Goal: Task Accomplishment & Management: Complete application form

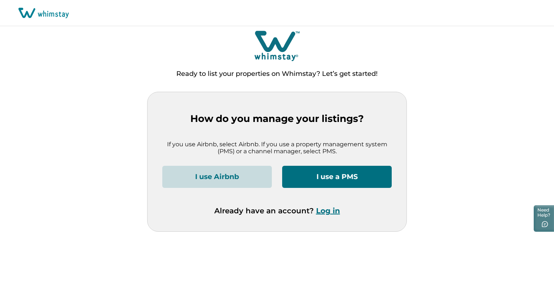
click at [342, 178] on button "I use a PMS" at bounding box center [337, 177] width 110 height 22
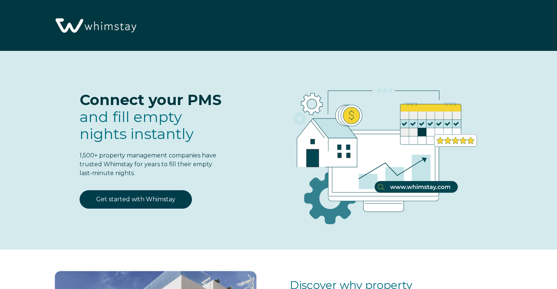
select select "US"
select select "Standard"
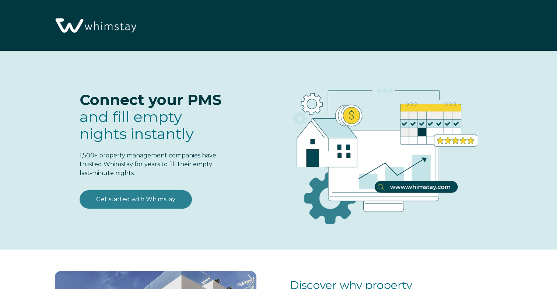
click at [146, 198] on link "Get started with Whimstay" at bounding box center [136, 199] width 112 height 18
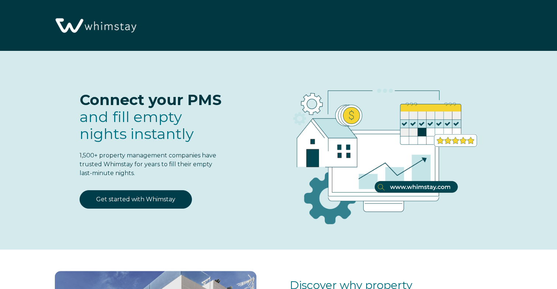
scroll to position [909, 0]
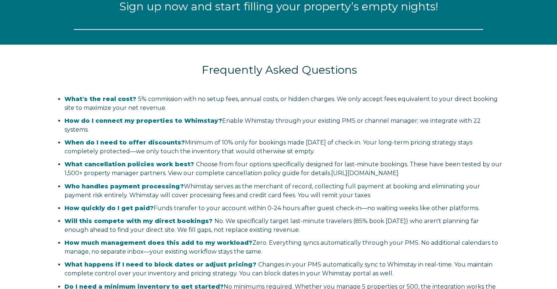
select select "US"
select select "Standard"
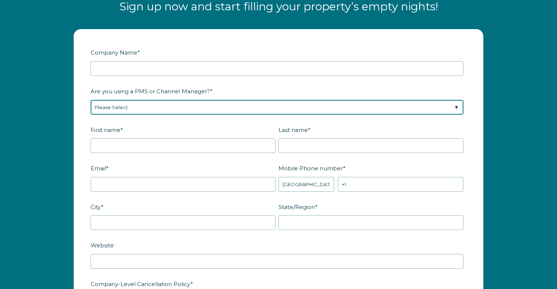
select select "Guesty"
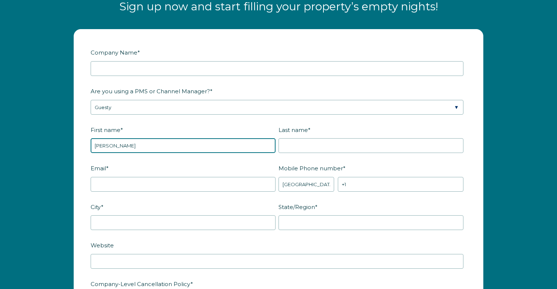
type input "Rosanne"
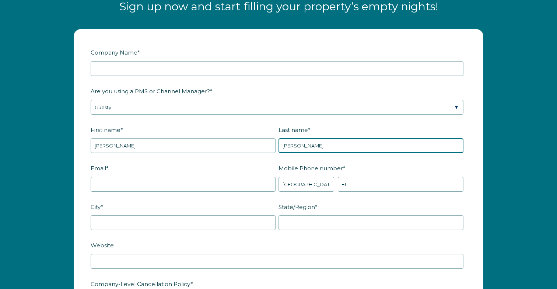
type input "Tomich"
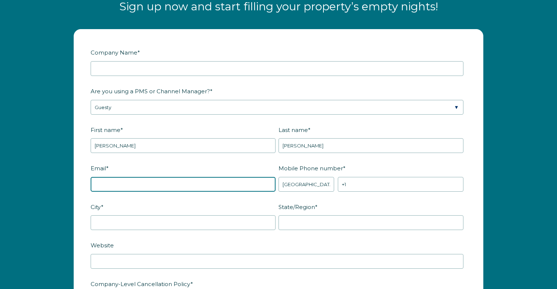
type input "rosannetomich@hotmail.com"
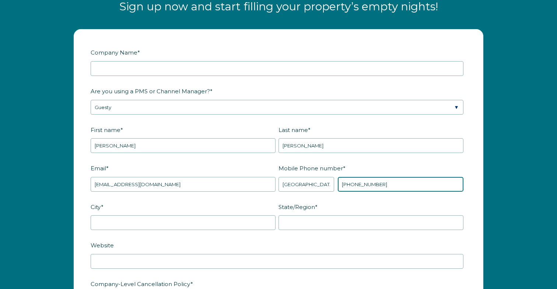
type input "+1 4805776092"
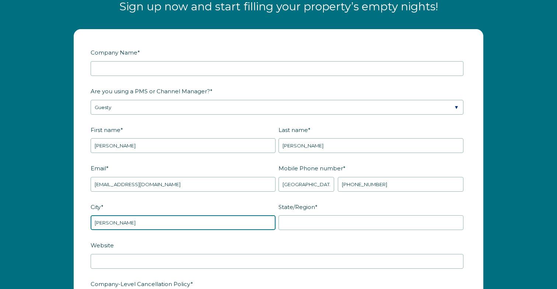
type input "Gilbert"
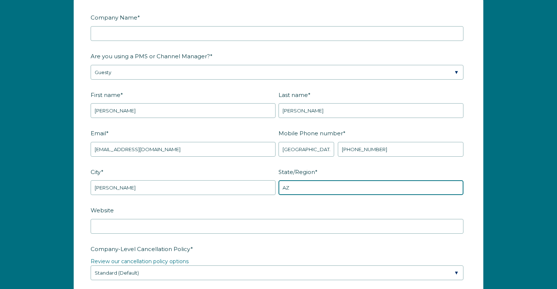
scroll to position [968, 0]
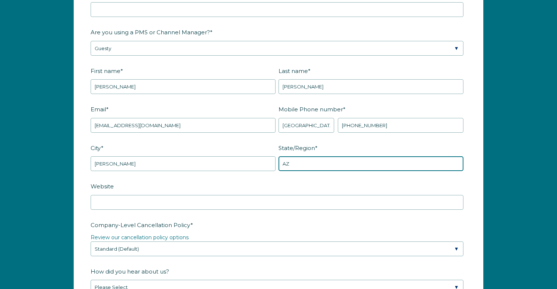
type input "AZ"
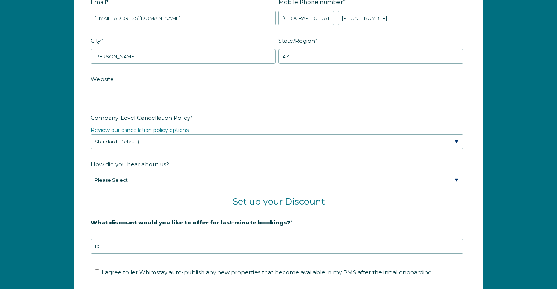
scroll to position [1080, 0]
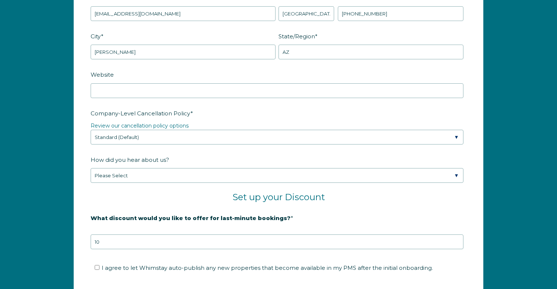
type input "Sedona Anderson LLC"
click at [180, 124] on link "Review our cancellation policy options" at bounding box center [140, 125] width 98 height 7
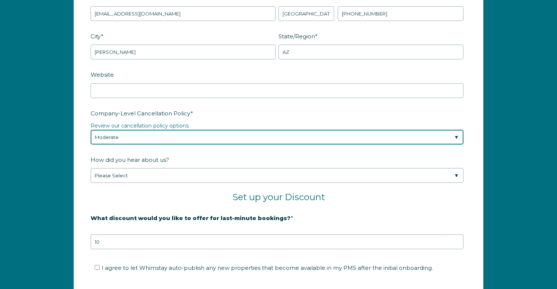
select select "Standard"
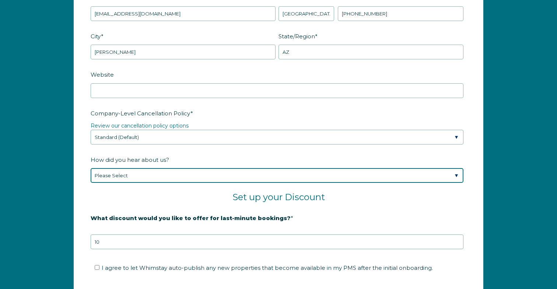
select select "Podcast"
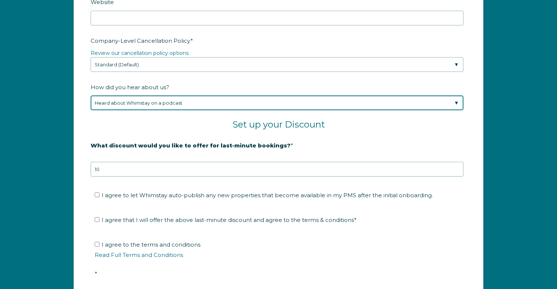
scroll to position [1167, 0]
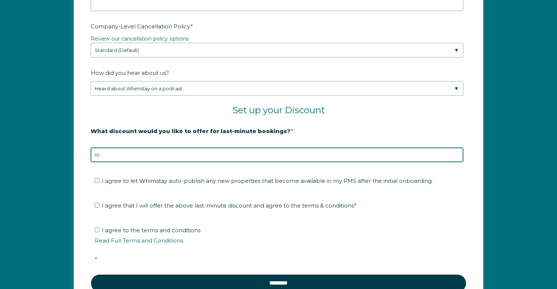
click at [195, 155] on input "10" at bounding box center [277, 154] width 373 height 15
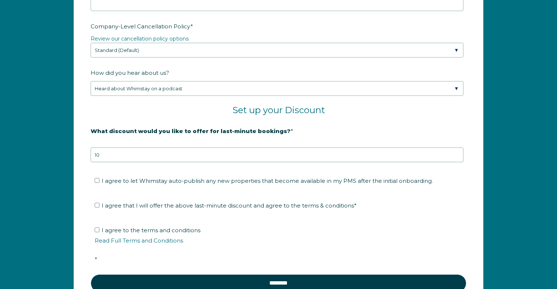
click at [97, 183] on input "I agree to let Whimstay auto-publish any new properties that become available i…" at bounding box center [97, 180] width 5 height 5
checkbox input "true"
click at [237, 131] on strong "What discount would you like to offer for last-minute bookings?" at bounding box center [191, 131] width 200 height 7
click at [237, 147] on input "10" at bounding box center [277, 154] width 373 height 15
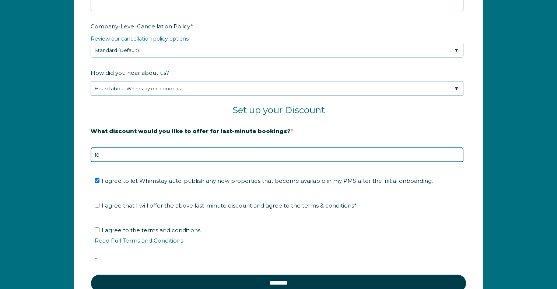
click at [233, 152] on input "10" at bounding box center [277, 154] width 373 height 15
click at [457, 153] on input "10" at bounding box center [277, 154] width 373 height 15
click at [429, 154] on input "10" at bounding box center [277, 154] width 373 height 15
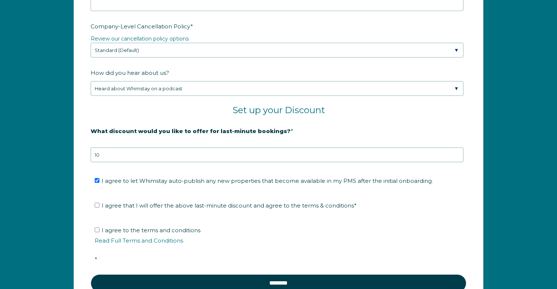
click at [395, 120] on fieldset "Set up your Discount" at bounding box center [279, 115] width 376 height 20
click at [96, 230] on input "I agree to the terms and conditions Read Full Terms and Conditions *" at bounding box center [97, 229] width 5 height 5
checkbox input "true"
click at [151, 204] on span "I agree that I will offer the above last-minute discount and agree to the terms…" at bounding box center [229, 205] width 255 height 7
click at [100, 204] on input "I agree that I will offer the above last-minute discount and agree to the terms…" at bounding box center [97, 205] width 5 height 5
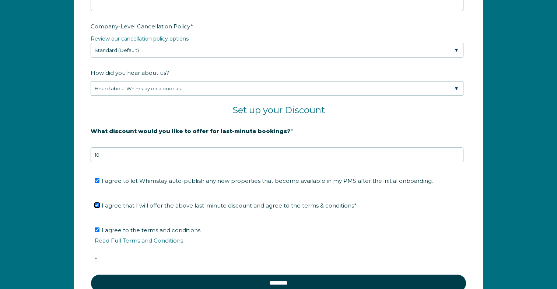
checkbox input "true"
click at [94, 206] on ul "I agree that I will offer the above last-minute discount and agree to the terms…" at bounding box center [277, 206] width 373 height 12
click at [143, 242] on link "Read Full Terms and Conditions" at bounding box center [139, 240] width 88 height 7
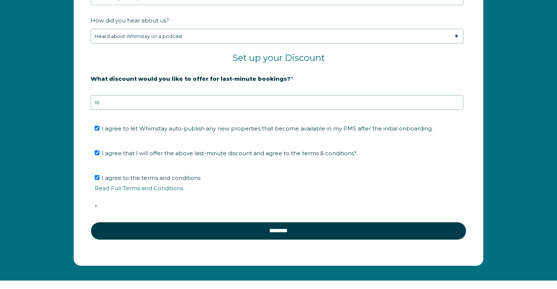
scroll to position [1195, 0]
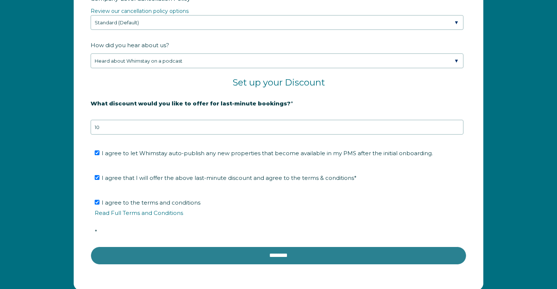
click at [284, 256] on input "********" at bounding box center [279, 256] width 376 height 18
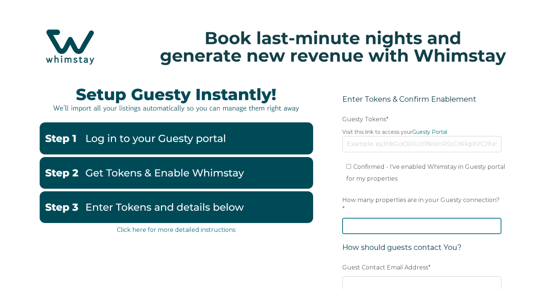
click at [426, 218] on input "How many properties are in your Guesty connection? *" at bounding box center [422, 226] width 159 height 16
click at [496, 218] on input "-1" at bounding box center [422, 226] width 159 height 16
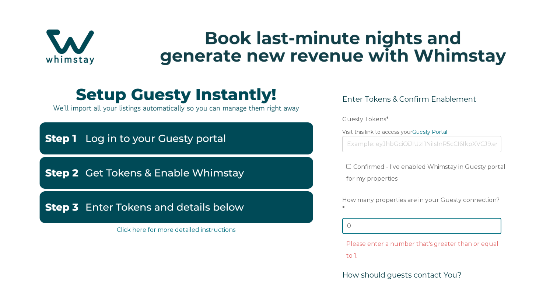
click at [495, 218] on input "0" at bounding box center [422, 226] width 159 height 16
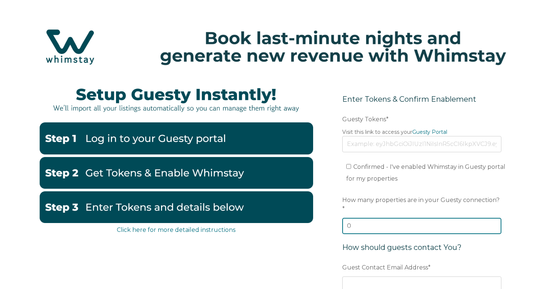
type input "1"
click at [495, 218] on input "1" at bounding box center [422, 226] width 159 height 16
